Goal: Use online tool/utility: Utilize a website feature to perform a specific function

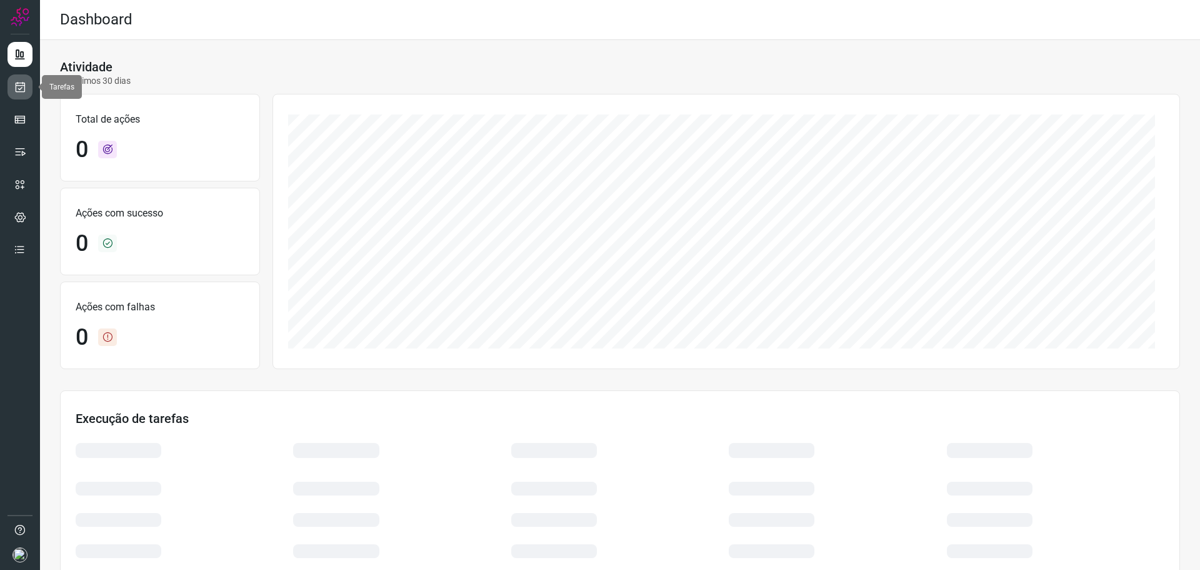
click at [18, 94] on link at bounding box center [20, 86] width 25 height 25
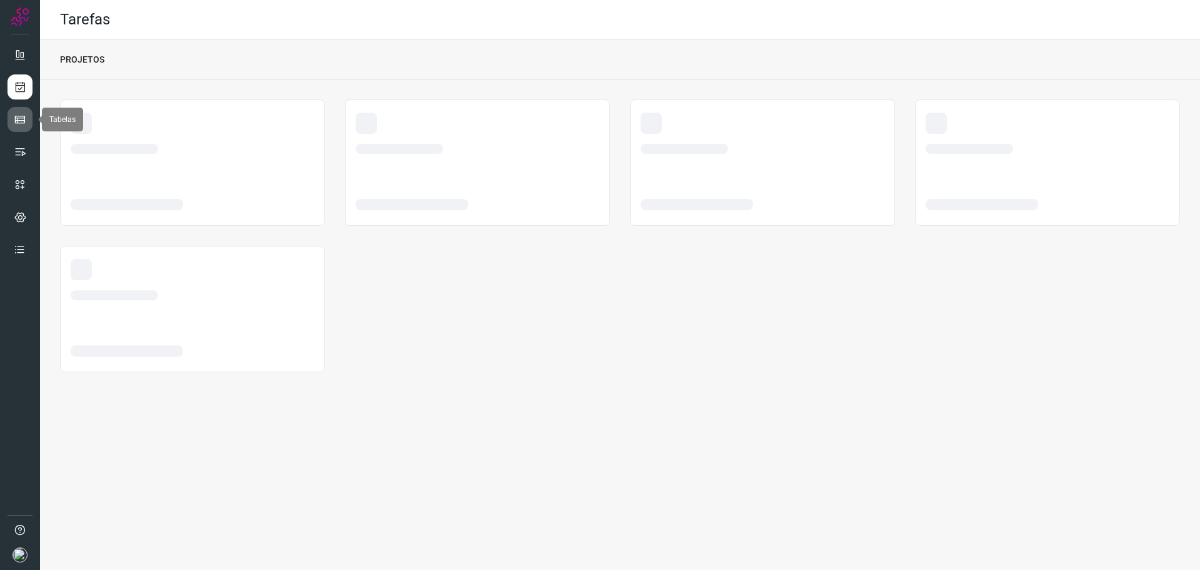
click at [28, 119] on link at bounding box center [20, 119] width 25 height 25
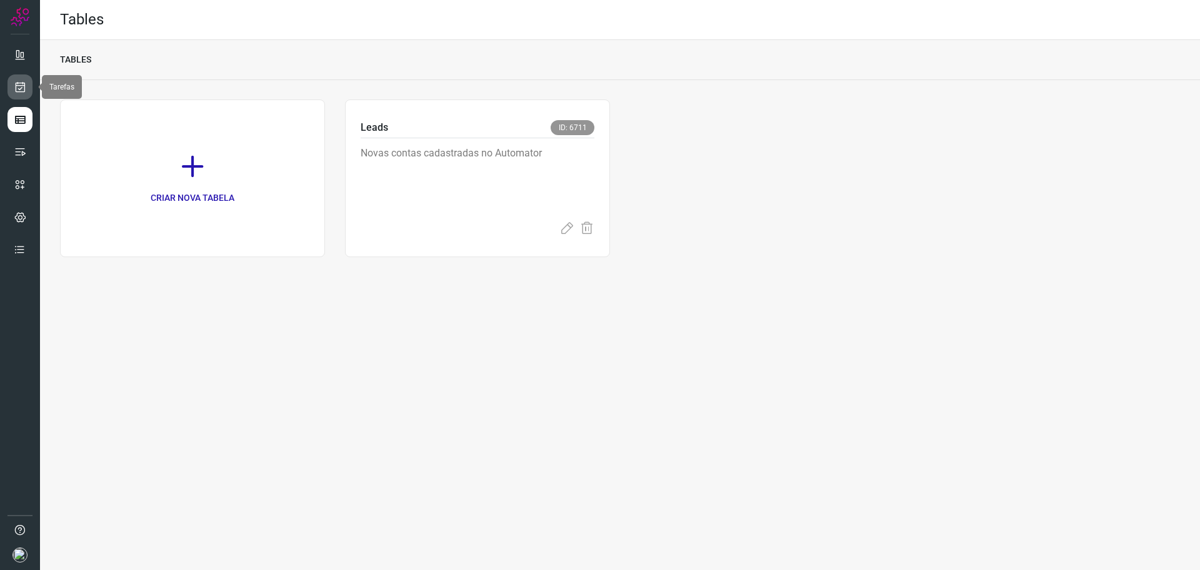
click at [19, 82] on icon at bounding box center [20, 87] width 13 height 13
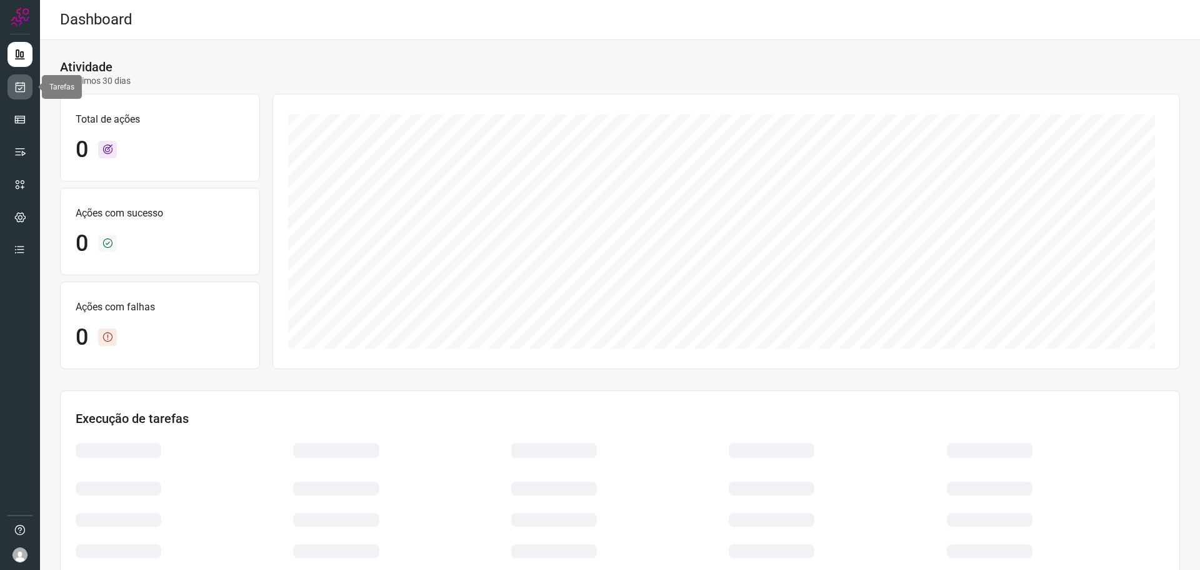
click at [26, 86] on icon at bounding box center [20, 87] width 13 height 13
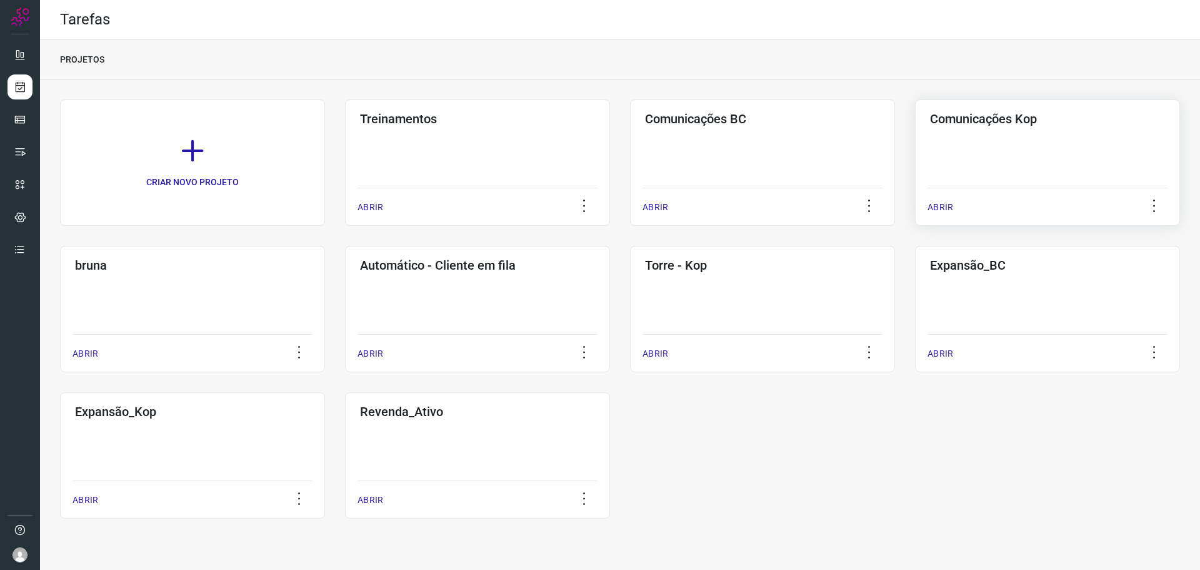
click at [1008, 144] on div "Comunicações Kop ABRIR" at bounding box center [1047, 162] width 265 height 126
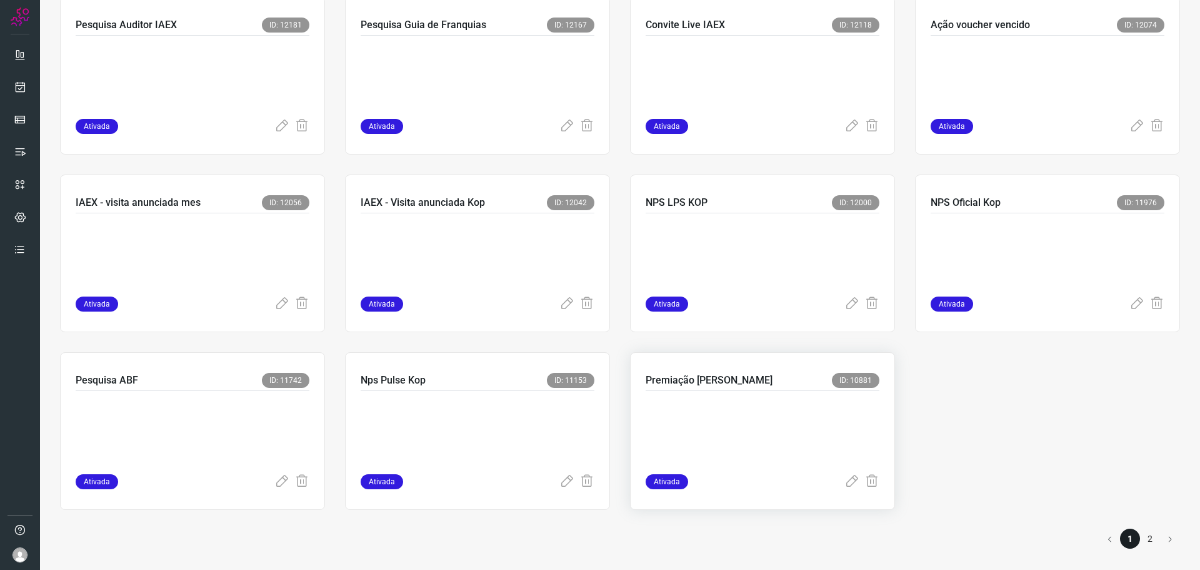
scroll to position [814, 0]
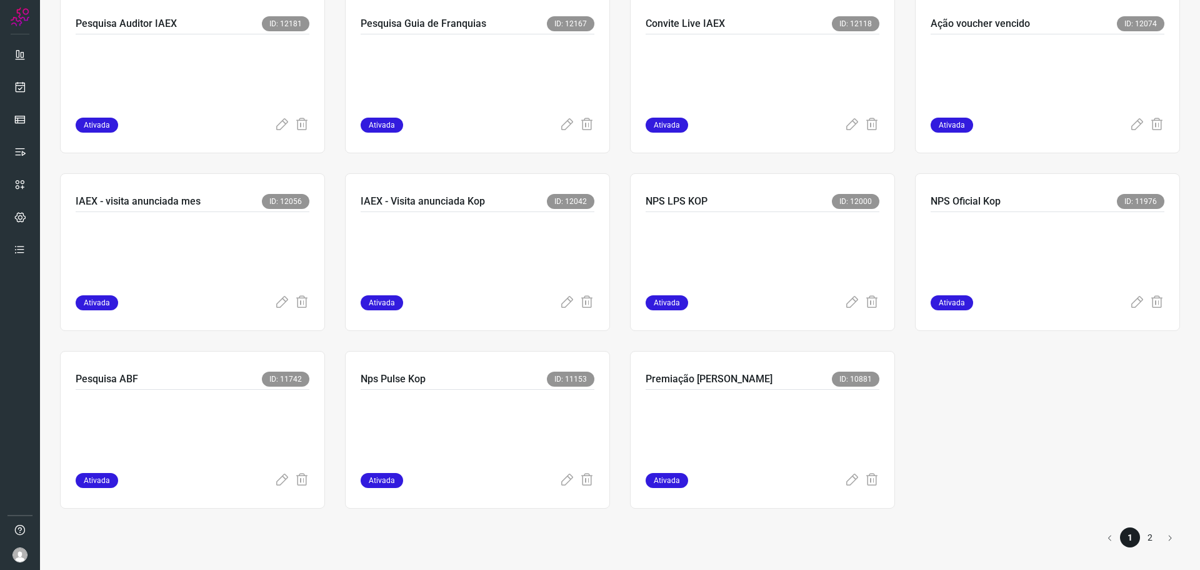
click at [1142, 530] on li "2" at bounding box center [1150, 537] width 20 height 20
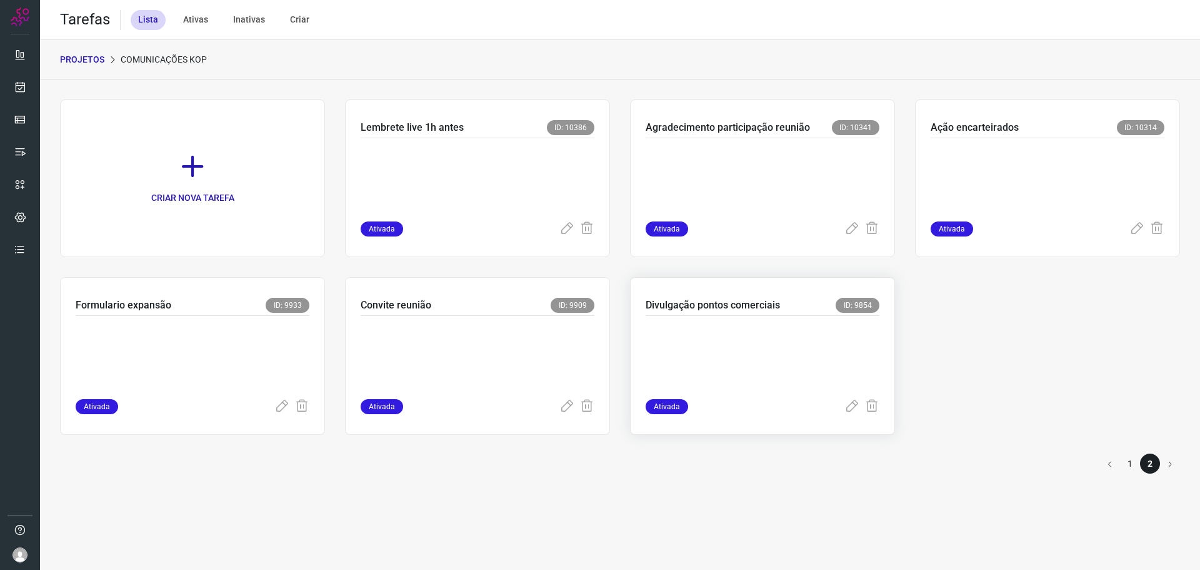
click at [801, 321] on div at bounding box center [763, 357] width 234 height 83
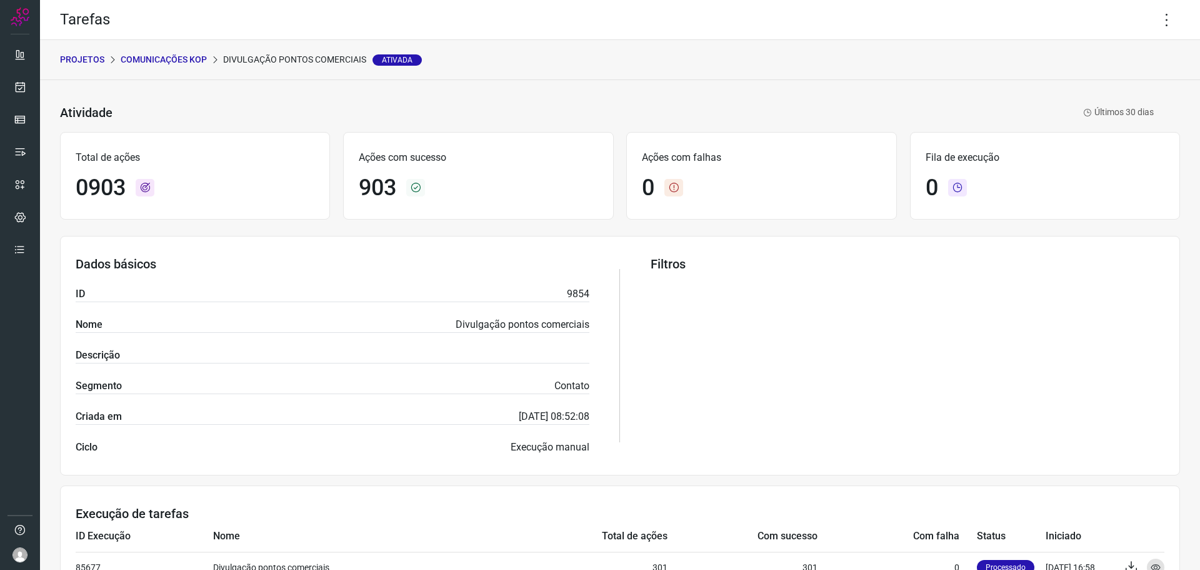
click at [448, 276] on div "Dados básicos ID 9854 Nome Divulgação pontos comerciais Descrição Segmento Cont…" at bounding box center [333, 355] width 514 height 198
click at [1164, 16] on icon at bounding box center [1167, 20] width 26 height 26
click at [1102, 83] on li "Executar" at bounding box center [1114, 82] width 114 height 20
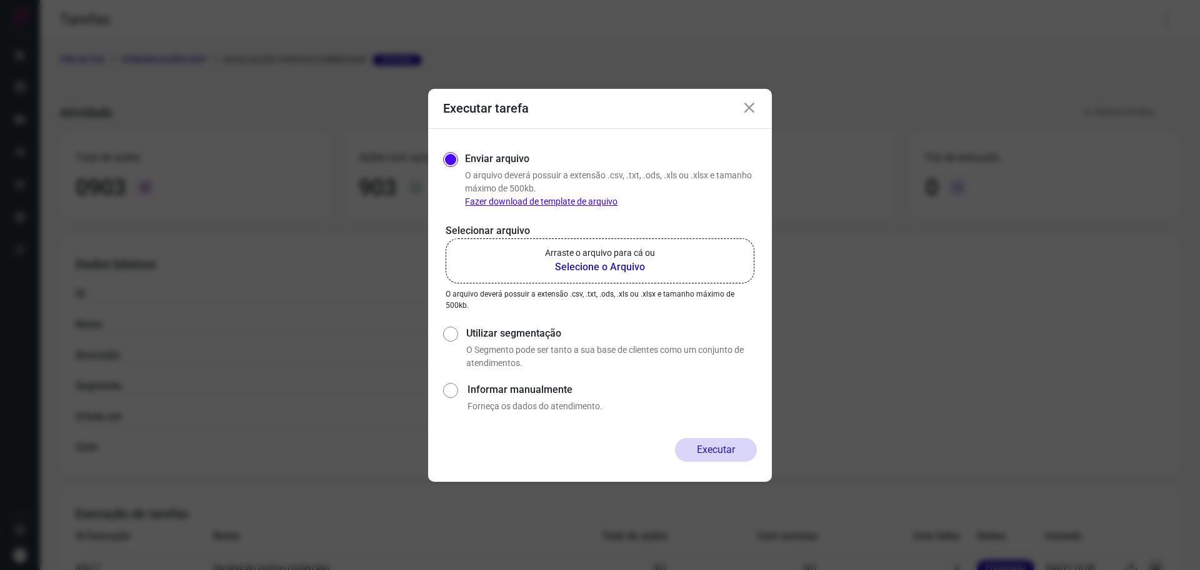
click at [578, 263] on b "Selecione o Arquivo" at bounding box center [600, 266] width 110 height 15
click at [0, 0] on input "Arraste o arquivo para cá ou Selecione o Arquivo" at bounding box center [0, 0] width 0 height 0
click at [601, 259] on p "Arraste o arquivo para cá ou" at bounding box center [600, 252] width 110 height 13
click at [0, 0] on input "Arraste o arquivo para cá ou Selecione o Arquivo" at bounding box center [0, 0] width 0 height 0
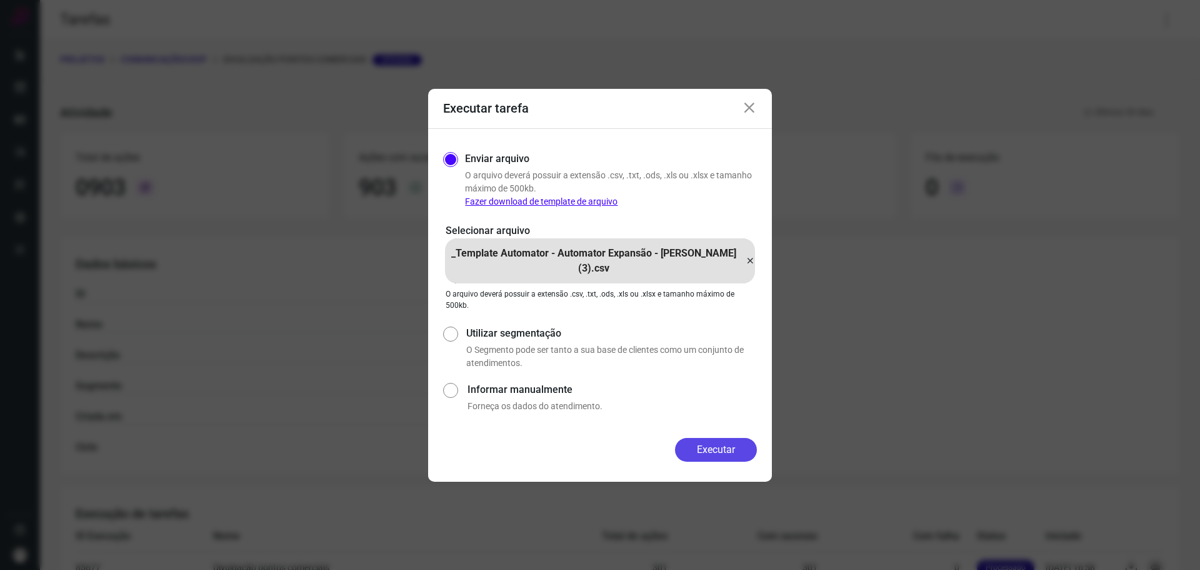
click at [704, 448] on button "Executar" at bounding box center [716, 450] width 82 height 24
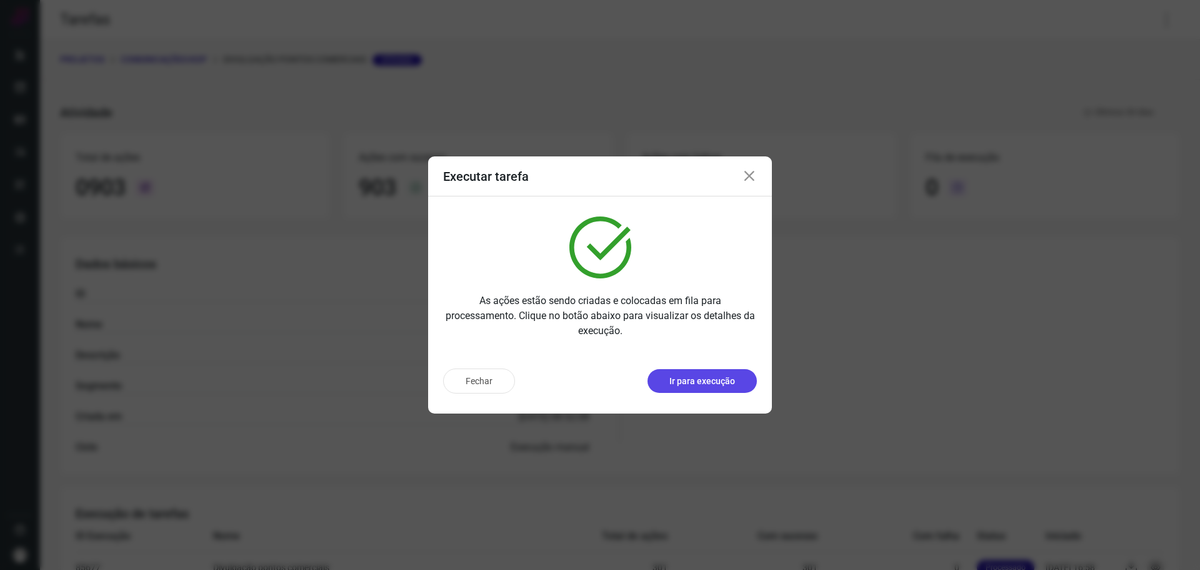
click at [706, 378] on p "Ir para execução" at bounding box center [703, 381] width 66 height 13
